Goal: Task Accomplishment & Management: Use online tool/utility

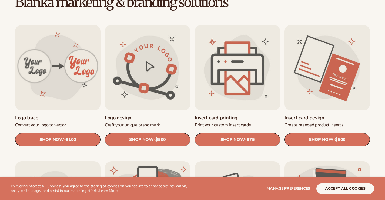
scroll to position [162, 0]
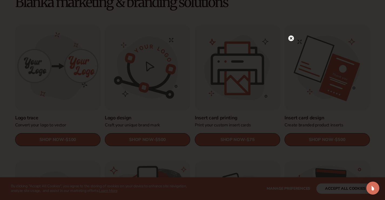
click at [292, 38] on circle at bounding box center [291, 38] width 6 height 6
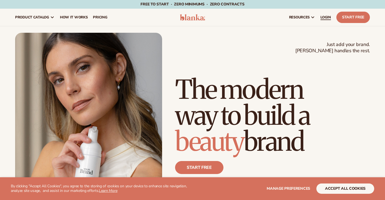
click at [320, 17] on span "LOGIN" at bounding box center [325, 17] width 11 height 4
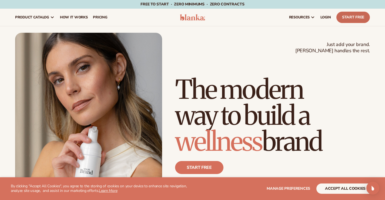
click at [336, 16] on link "Start Free" at bounding box center [352, 17] width 33 height 11
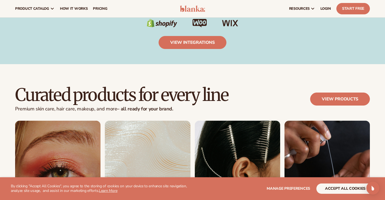
scroll to position [918, 0]
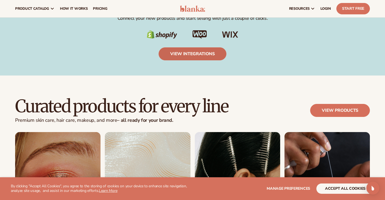
click at [197, 55] on link "view integrations" at bounding box center [192, 53] width 68 height 13
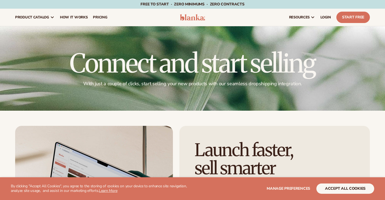
scroll to position [162, 0]
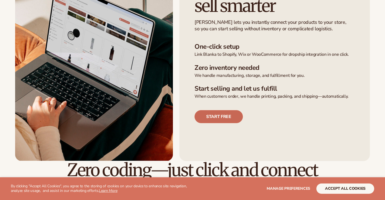
click at [219, 114] on link "Start free" at bounding box center [218, 116] width 48 height 13
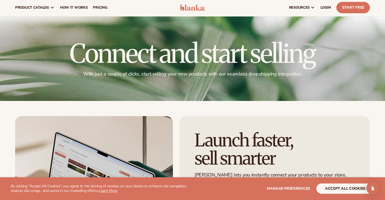
scroll to position [0, 0]
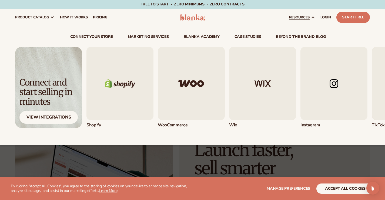
click at [192, 77] on img "2 / 5" at bounding box center [191, 83] width 67 height 73
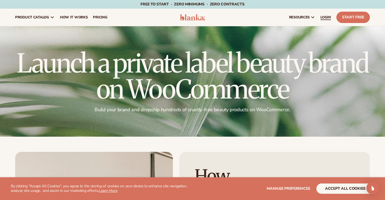
click at [320, 19] on span "LOGIN" at bounding box center [325, 17] width 11 height 4
click at [320, 16] on span "LOGIN" at bounding box center [325, 17] width 11 height 4
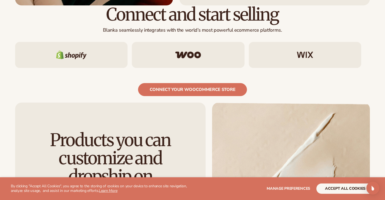
scroll to position [405, 0]
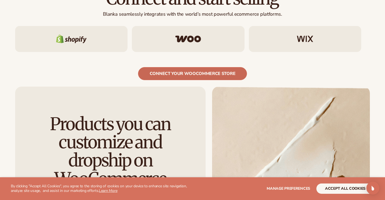
click at [215, 67] on link "Connect your woocommerce store" at bounding box center [192, 73] width 109 height 13
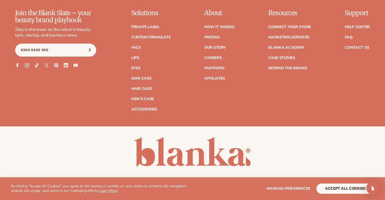
scroll to position [798, 0]
